Goal: Check status: Check status

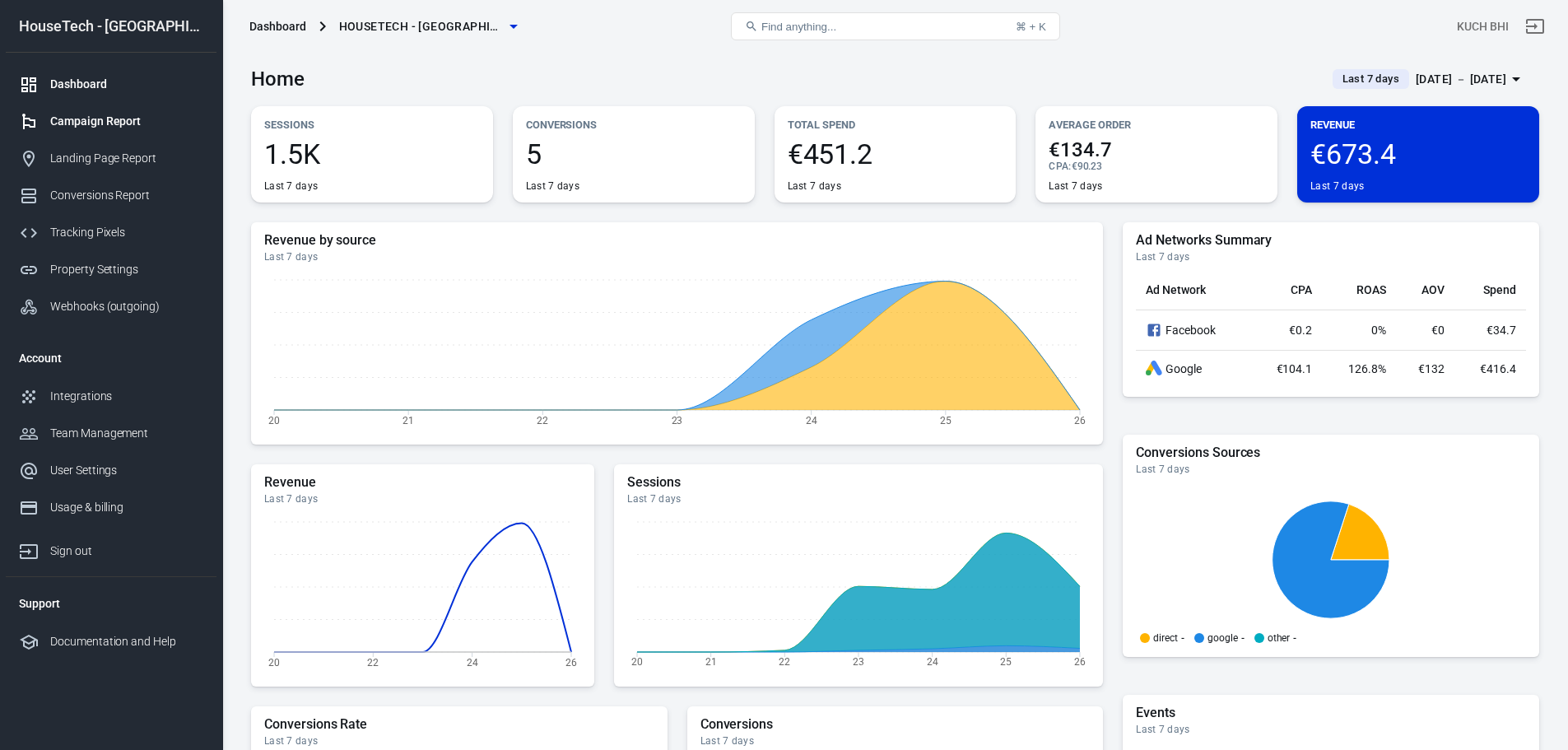
click at [153, 127] on div "Campaign Report" at bounding box center [126, 121] width 153 height 18
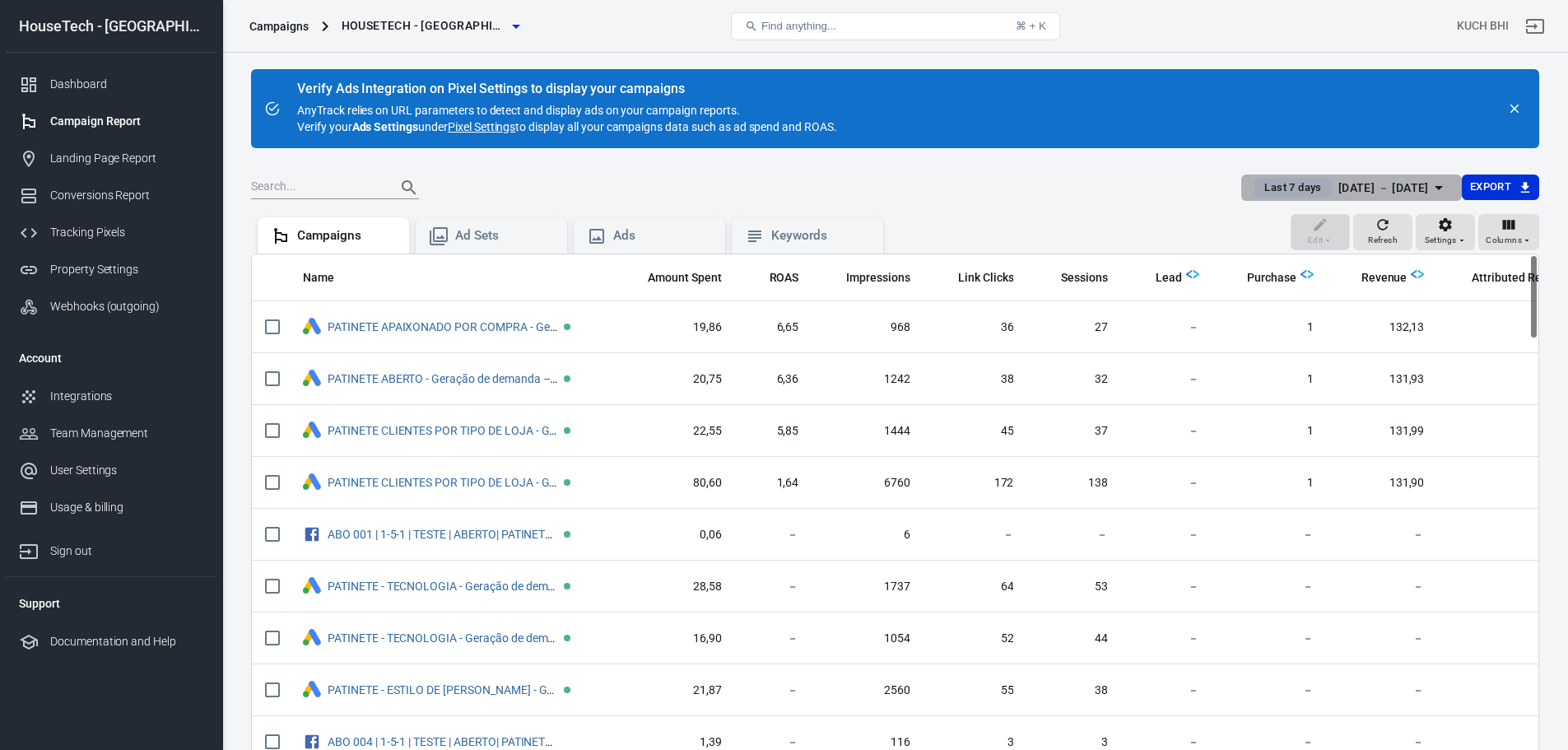
click at [1298, 180] on div "Last 7 days [DATE] － [DATE]" at bounding box center [1341, 188] width 174 height 21
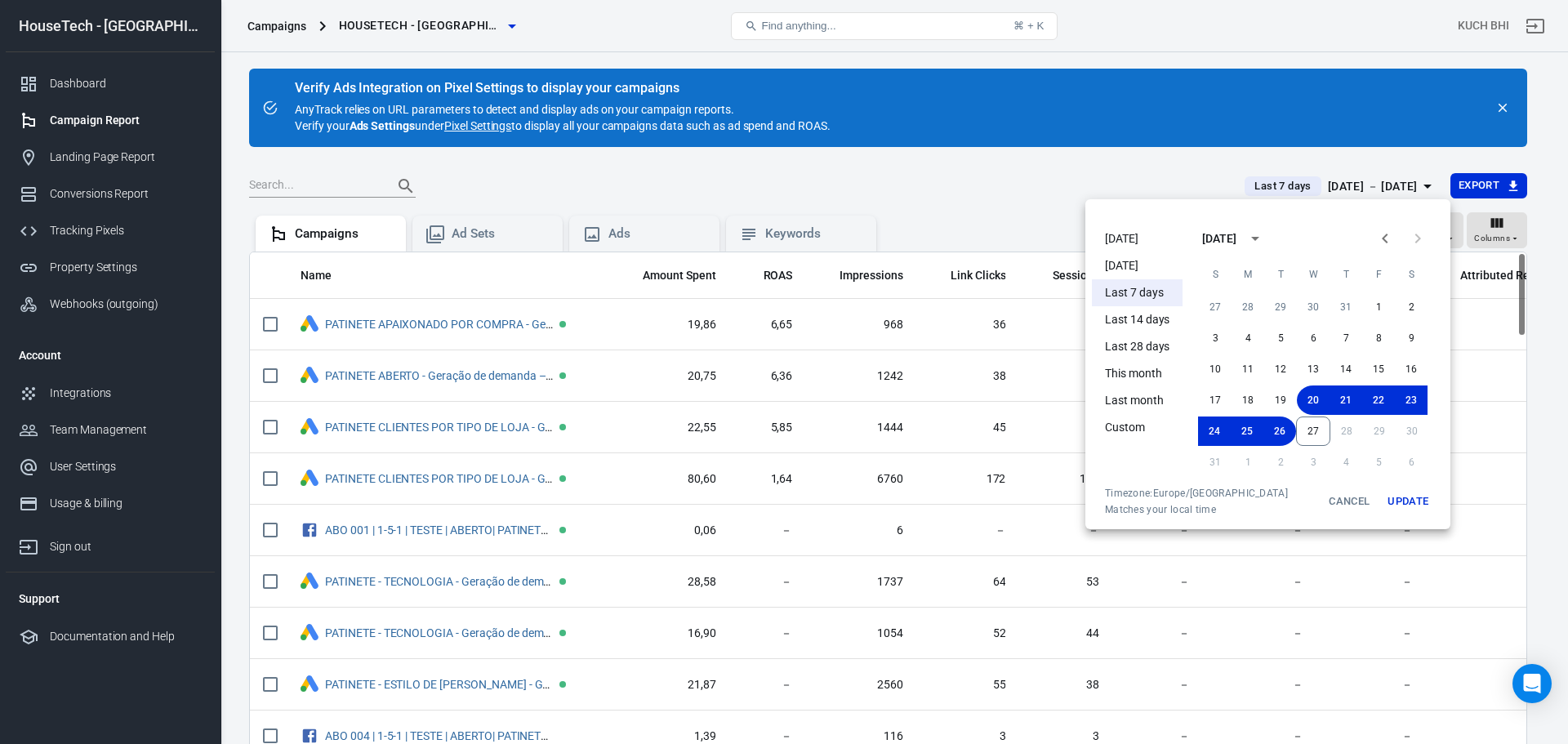
click at [818, 179] on div at bounding box center [784, 372] width 1568 height 744
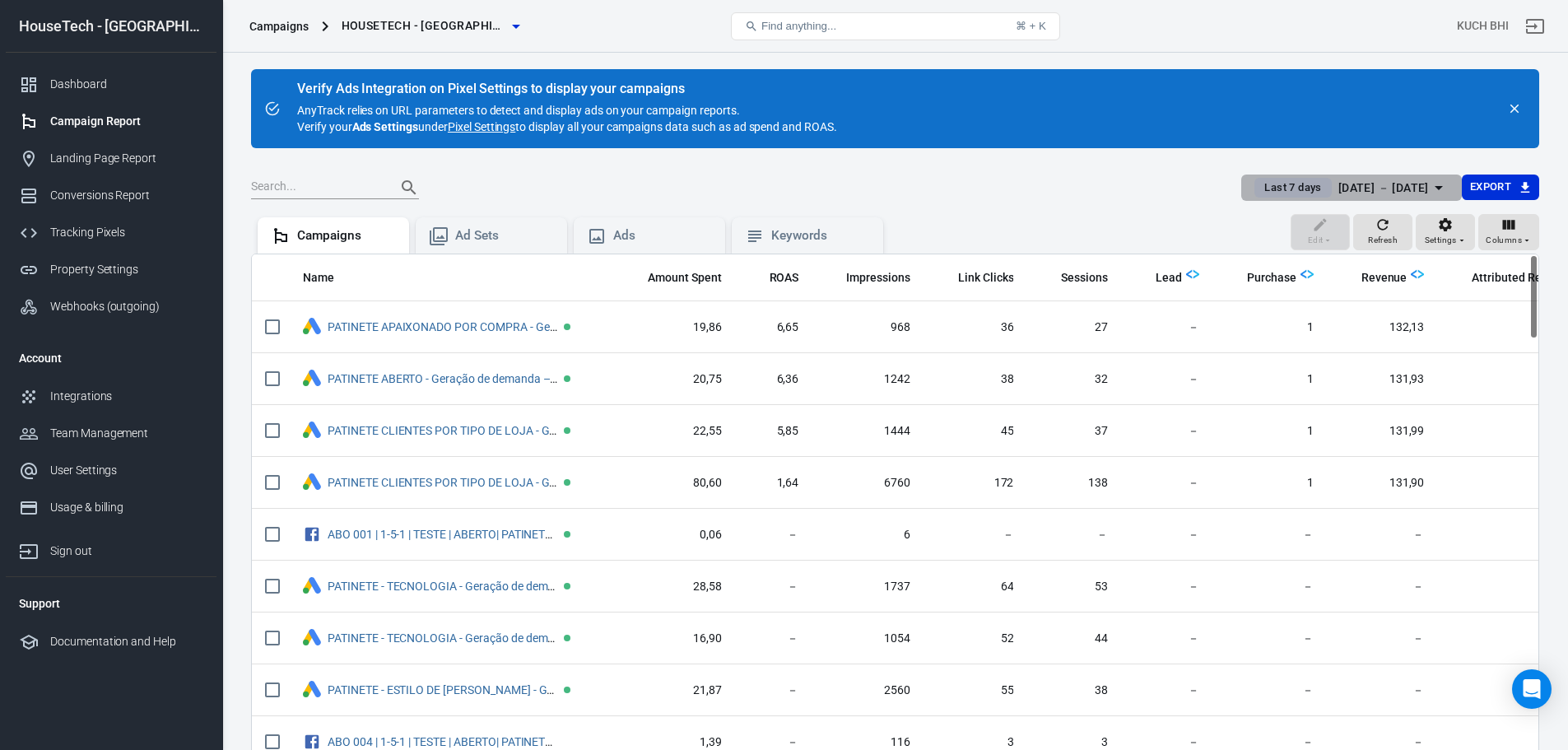
click at [1286, 194] on span "Last 7 days" at bounding box center [1293, 188] width 70 height 17
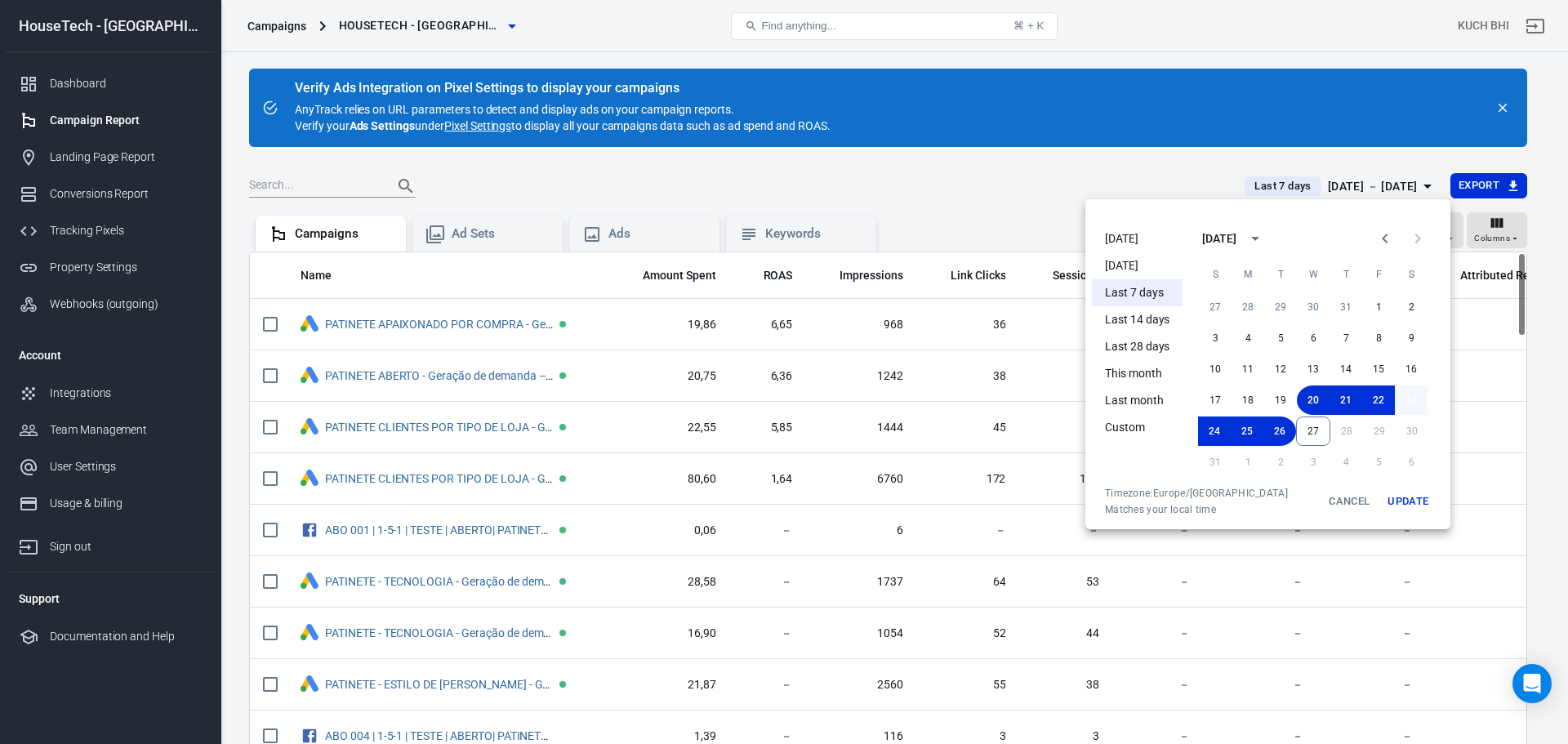
click at [1407, 396] on button "23" at bounding box center [1411, 400] width 33 height 29
click at [1307, 430] on button "27" at bounding box center [1312, 431] width 34 height 29
click at [1412, 501] on button "Update" at bounding box center [1408, 501] width 52 height 29
